Goal: Task Accomplishment & Management: Use online tool/utility

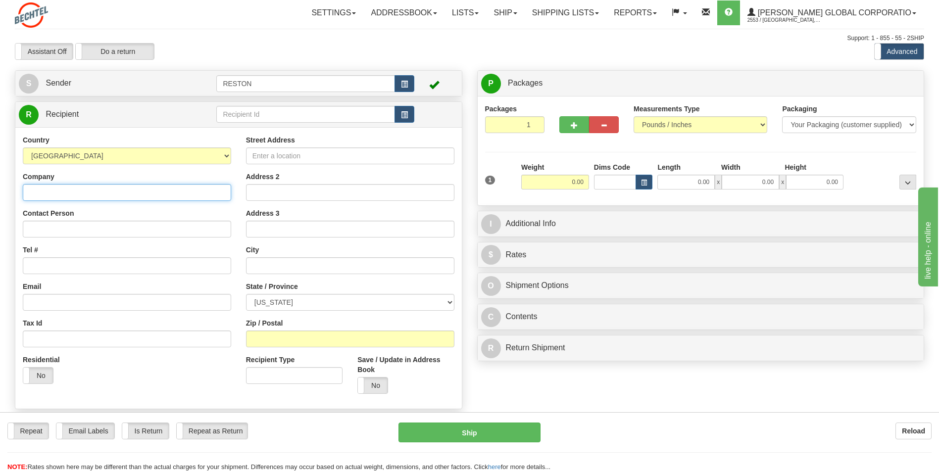
click at [80, 192] on input "Company" at bounding box center [127, 192] width 208 height 17
type input "[PERSON_NAME]"
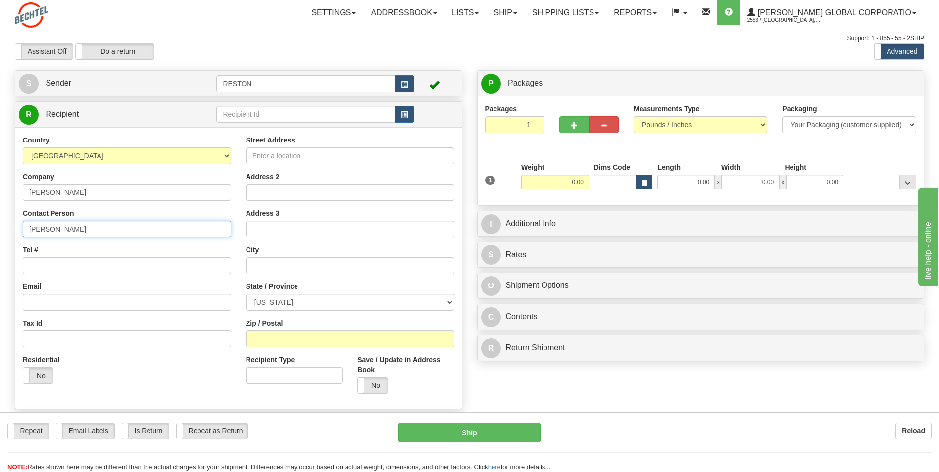
type input "[PERSON_NAME]"
type input "4259221606"
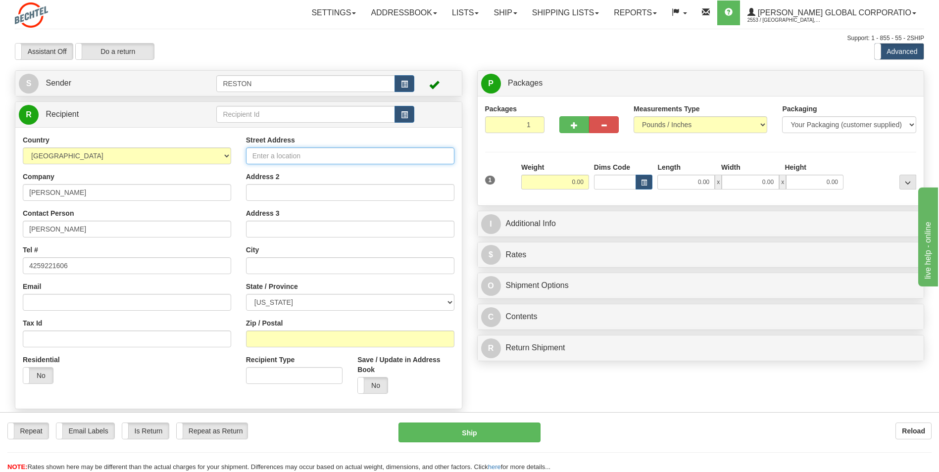
click at [265, 154] on input "Street Address" at bounding box center [350, 156] width 208 height 17
paste input "[STREET_ADDRESS]"
type input "[STREET_ADDRESS]"
click at [288, 268] on input "text" at bounding box center [350, 265] width 208 height 17
type input "Gladwin"
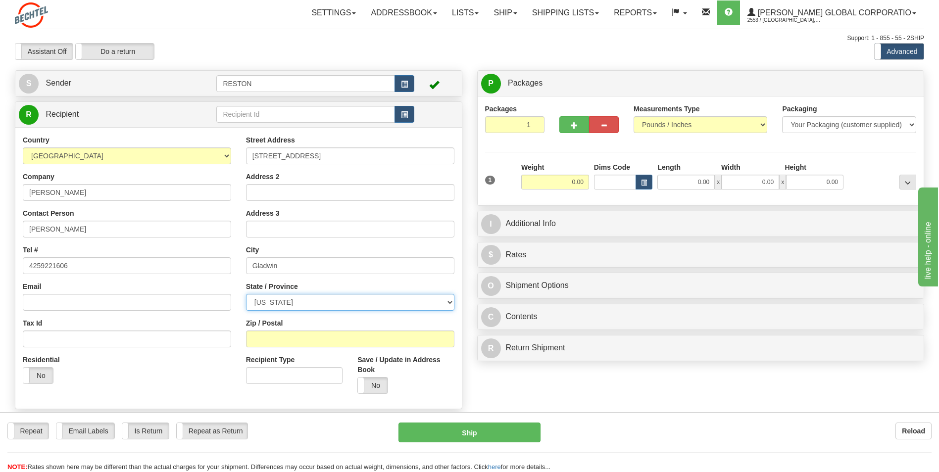
select select "MI"
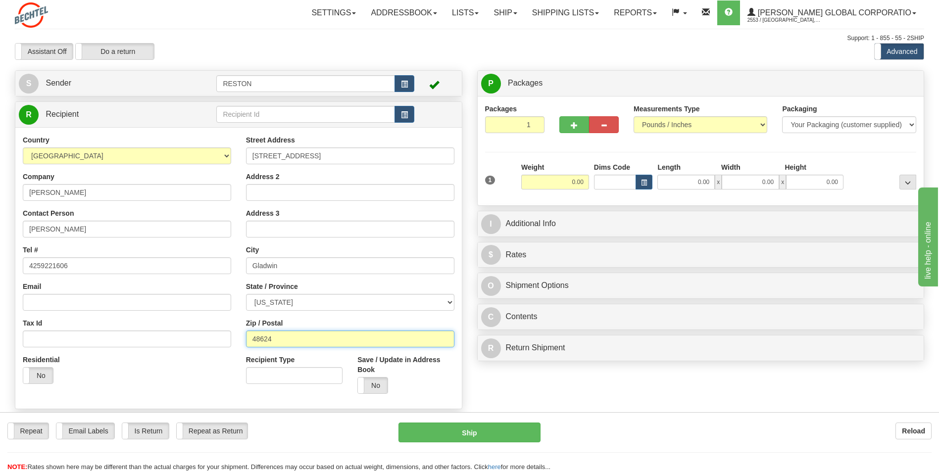
type input "48624"
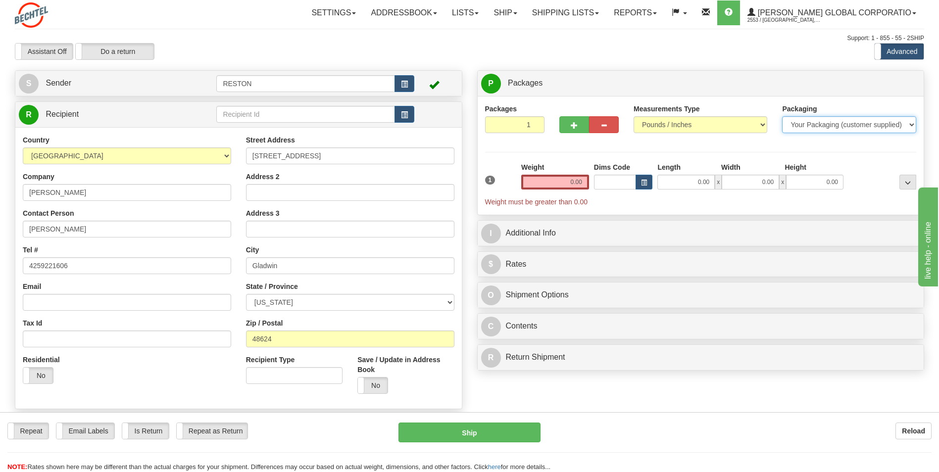
click at [831, 126] on select "Your Packaging (customer supplied) Envelope (carrier supplied) Pack (carrier su…" at bounding box center [849, 124] width 134 height 17
select select "3"
click at [782, 116] on select "Your Packaging (customer supplied) Envelope (carrier supplied) Pack (carrier su…" at bounding box center [849, 124] width 134 height 17
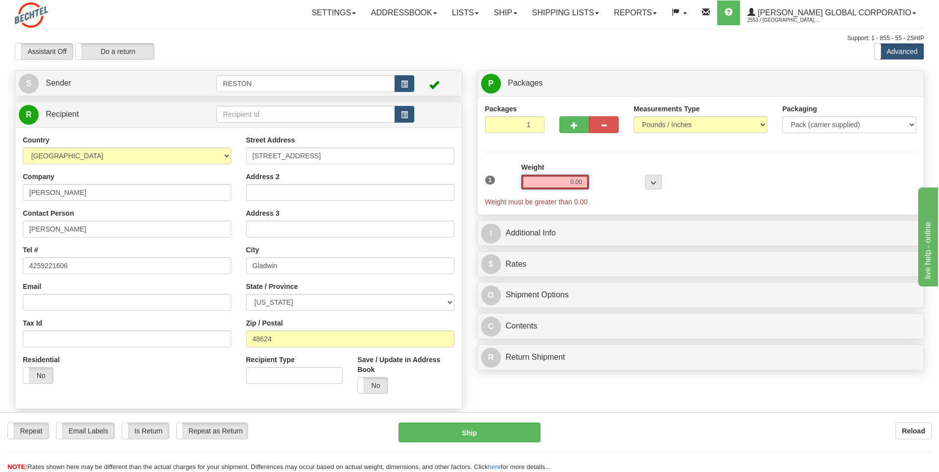
drag, startPoint x: 560, startPoint y: 183, endPoint x: 593, endPoint y: 181, distance: 33.2
click at [592, 181] on div "1 Weight 0.00 Dims Code 0 x" at bounding box center [701, 184] width 437 height 45
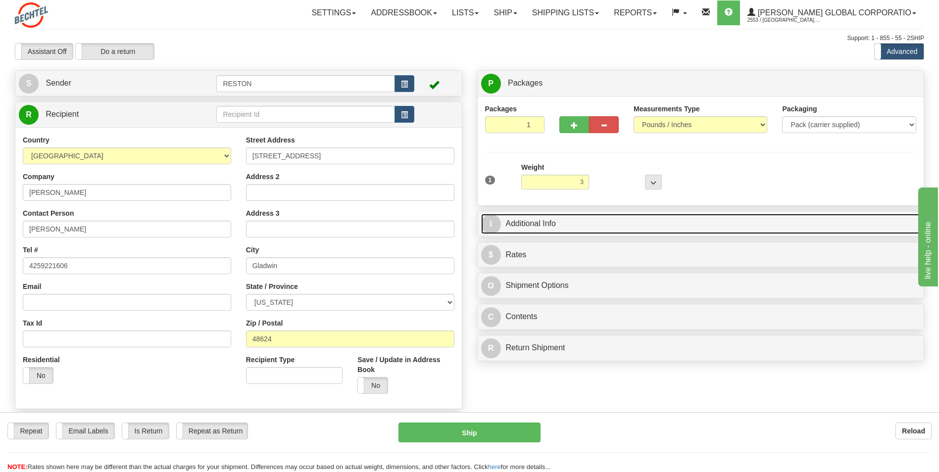
type input "3.00"
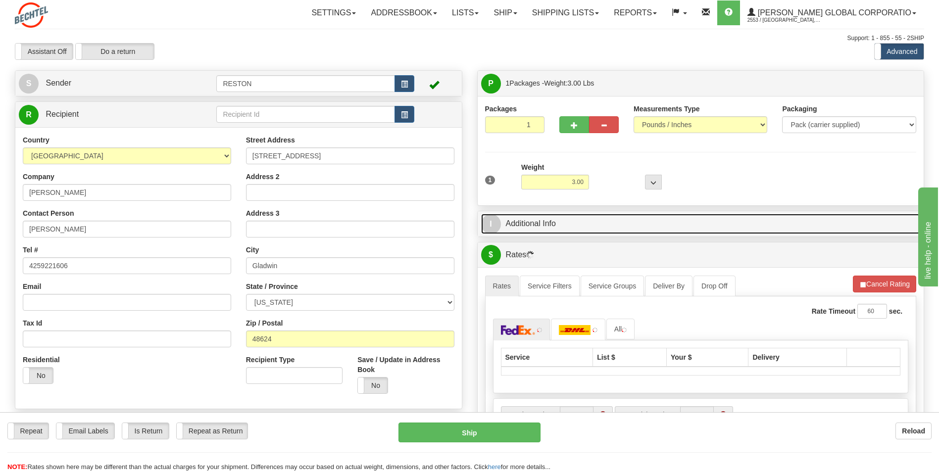
click at [533, 223] on link "I Additional Info" at bounding box center [701, 224] width 440 height 20
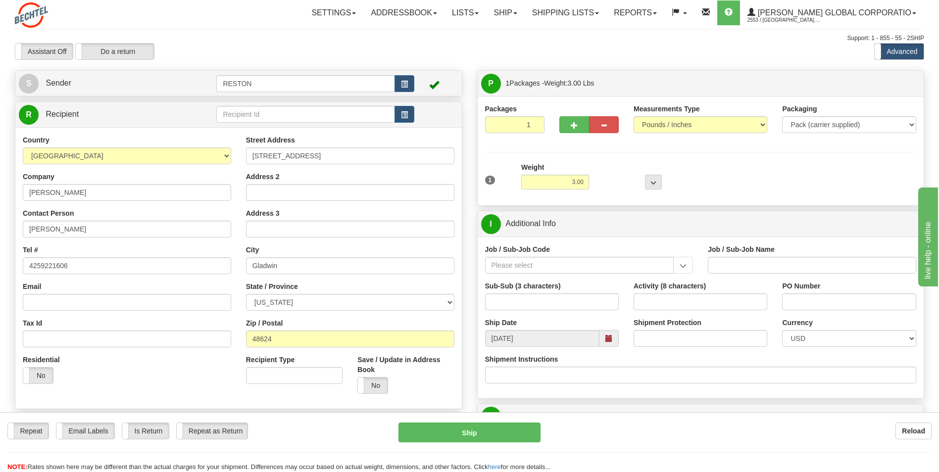
click at [563, 255] on div "Job / Sub-Job Code" at bounding box center [589, 259] width 208 height 29
click at [564, 260] on input "Job / Sub-Job Code" at bounding box center [579, 265] width 189 height 17
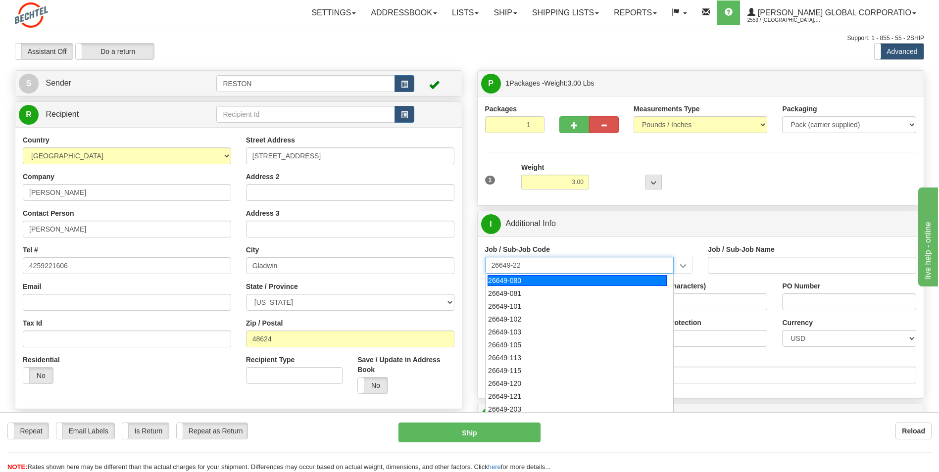
type input "26649-220"
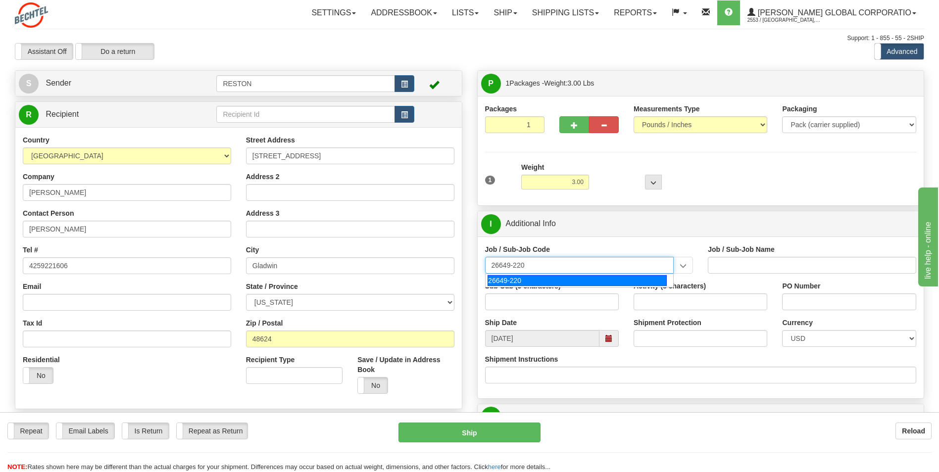
click at [558, 276] on div "26649-220" at bounding box center [577, 280] width 179 height 11
type input "ESCAPE SOLAR PROJECT - MANUAL LABOR"
type input "26649-220"
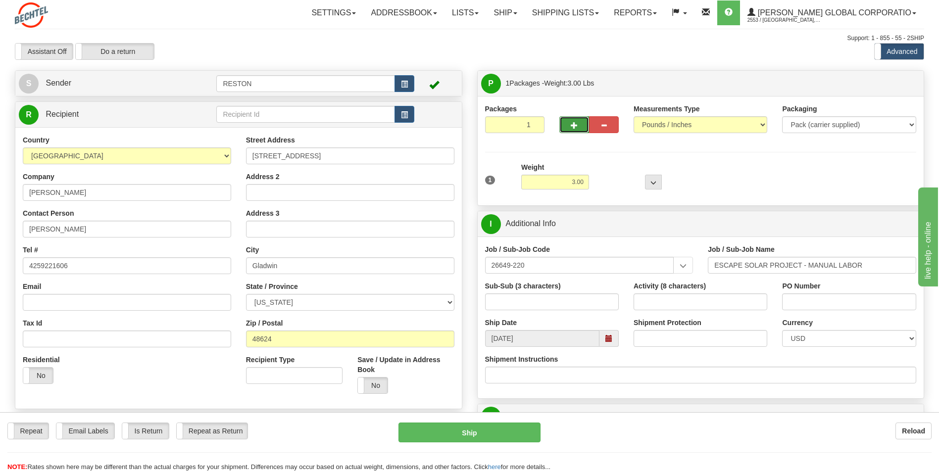
click at [562, 126] on button "button" at bounding box center [575, 124] width 30 height 17
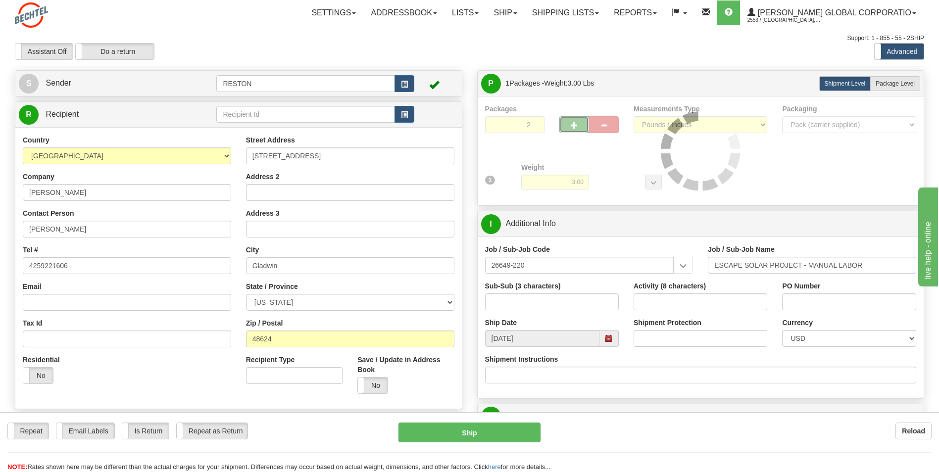
click at [574, 125] on div "Packages 2 1 Measurements Type" at bounding box center [701, 151] width 432 height 94
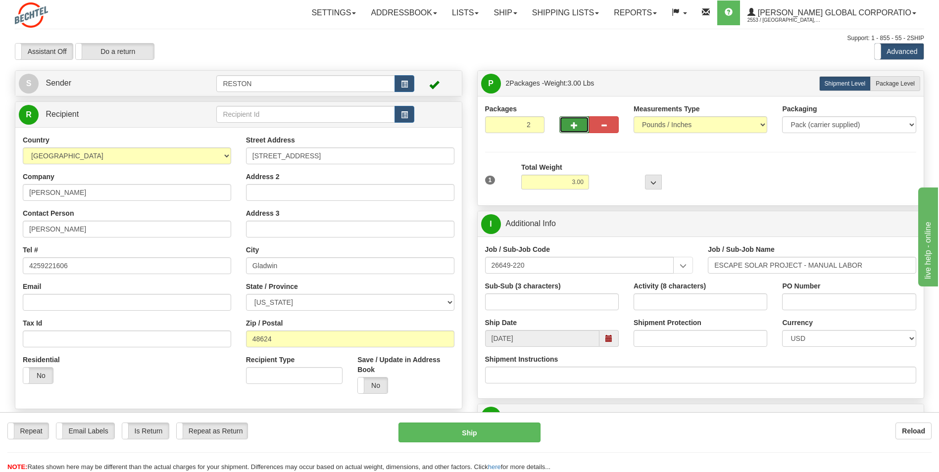
click at [574, 125] on span "button" at bounding box center [574, 125] width 7 height 6
type input "5"
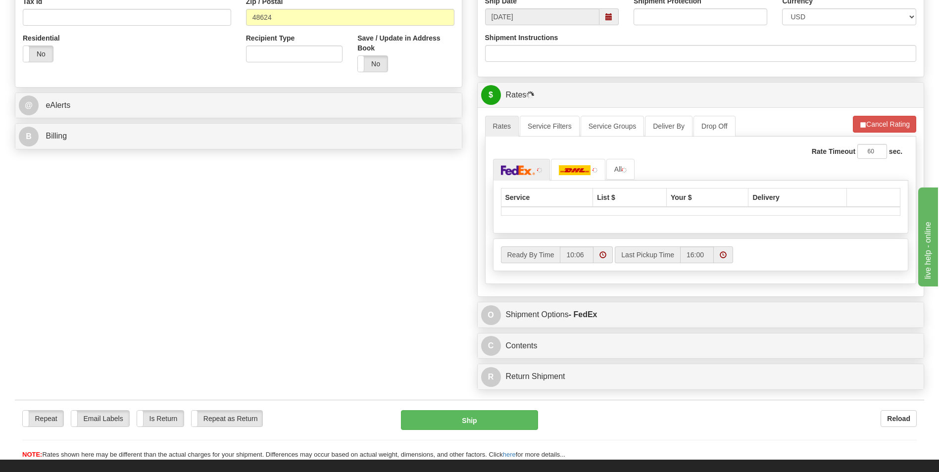
scroll to position [347, 0]
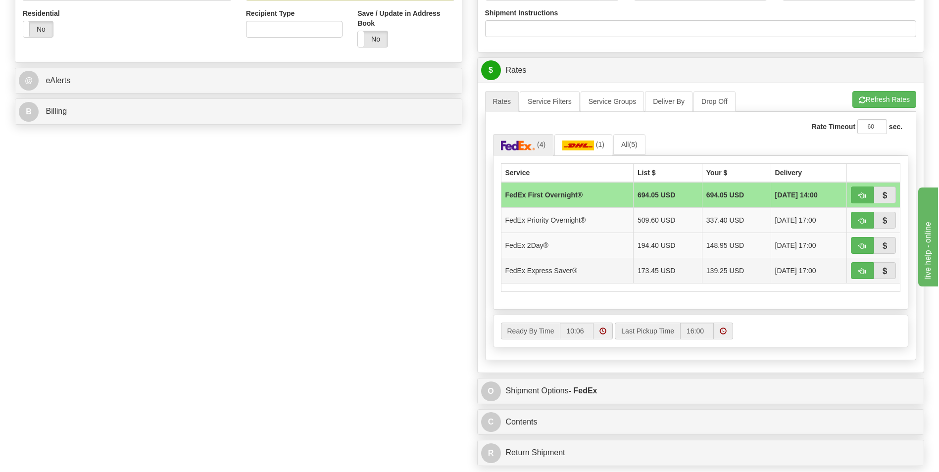
click at [716, 274] on td "139.25 USD" at bounding box center [736, 270] width 69 height 25
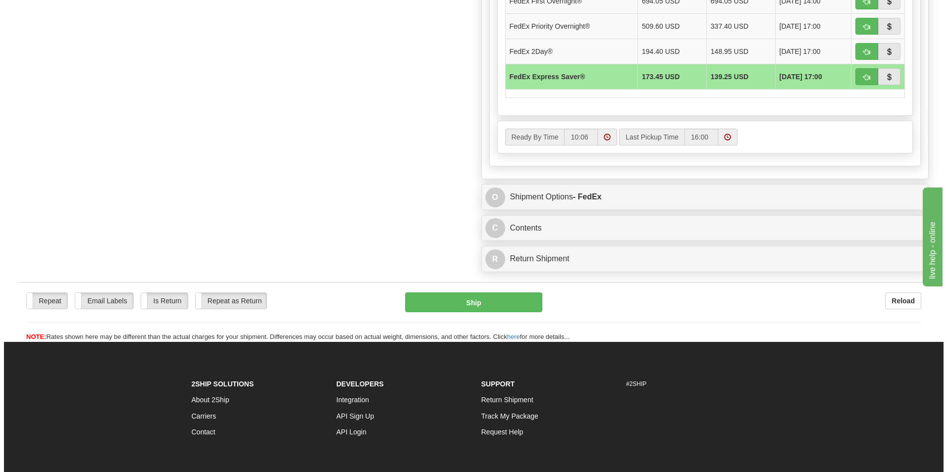
scroll to position [545, 0]
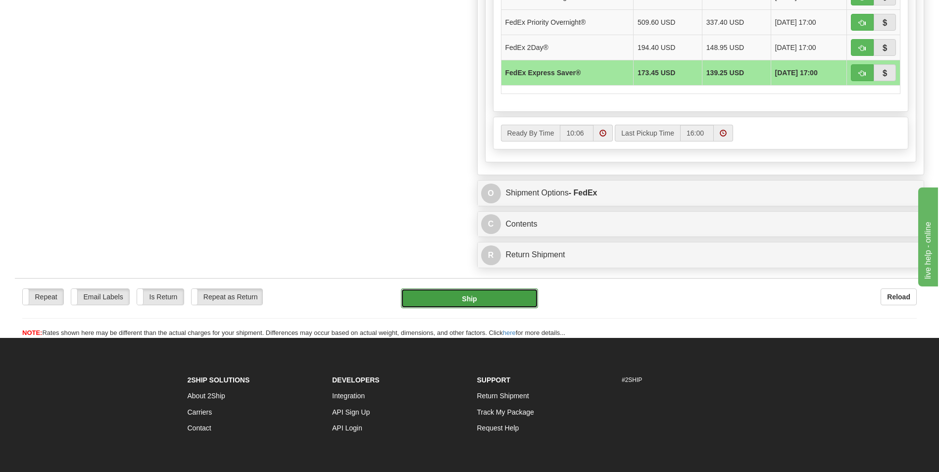
click at [498, 293] on button "Ship" at bounding box center [469, 299] width 137 height 20
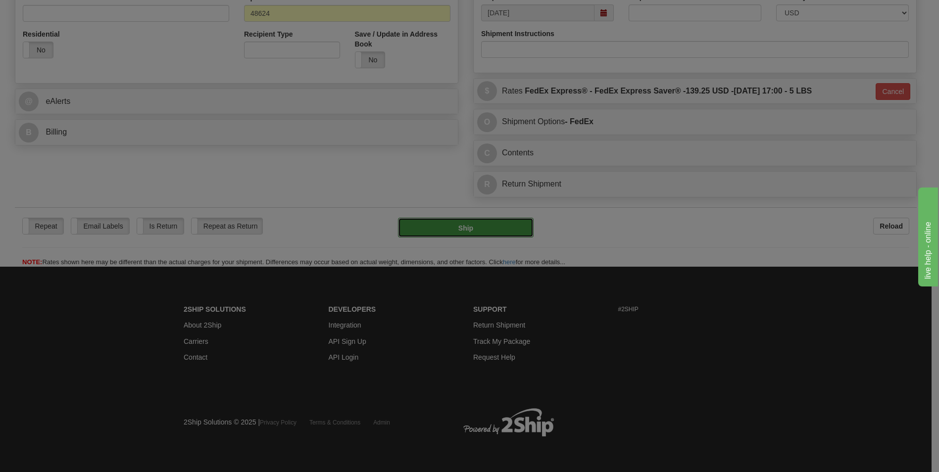
type input "20"
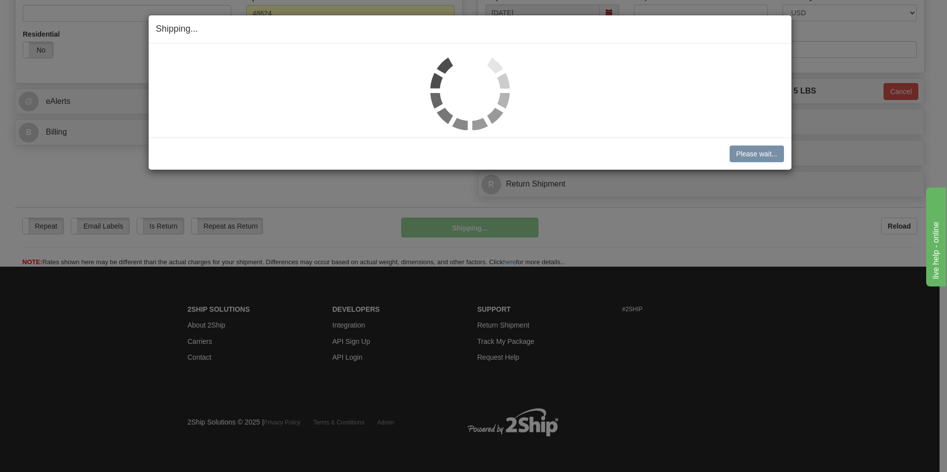
scroll to position [326, 0]
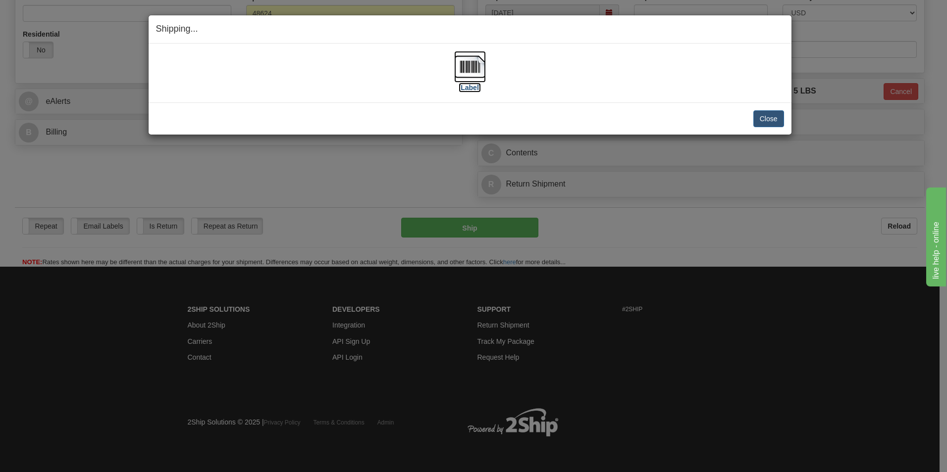
click at [476, 88] on label "[Label]" at bounding box center [470, 88] width 23 height 10
